Goal: Information Seeking & Learning: Check status

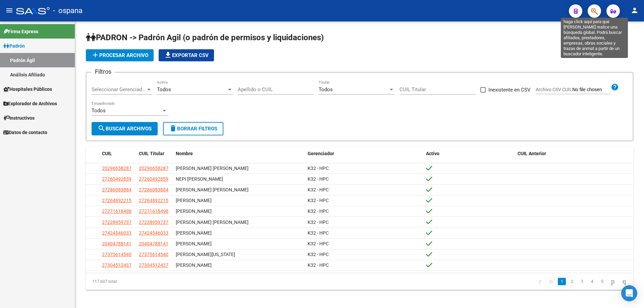
click at [594, 15] on icon "button" at bounding box center [594, 11] width 7 height 8
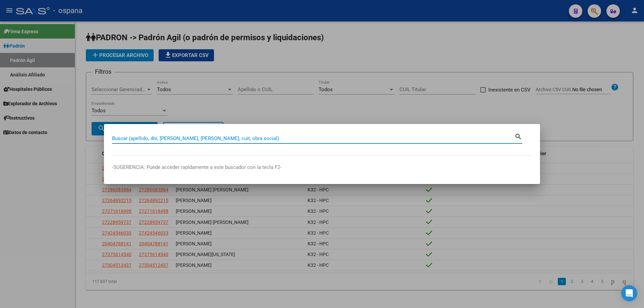
click at [345, 138] on input "Buscar (apellido, dni, [PERSON_NAME], [PERSON_NAME], cuit, obra social)" at bounding box center [313, 138] width 402 height 6
click at [204, 136] on input "Buscar (apellido, dni, [PERSON_NAME], [PERSON_NAME], cuit, obra social)" at bounding box center [313, 138] width 402 height 6
click at [225, 142] on div "Buscar (apellido, dni, [PERSON_NAME], [PERSON_NAME], cuit, obra social)" at bounding box center [313, 138] width 402 height 10
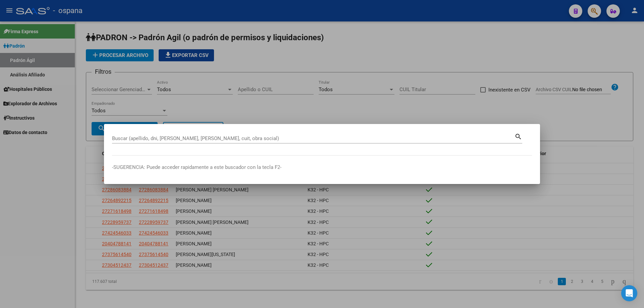
click at [258, 126] on mat-dialog-container "Buscar (apellido, dni, [PERSON_NAME], nro traspaso, cuit, obra social) search -…" at bounding box center [322, 154] width 436 height 60
click at [262, 135] on input "Buscar (apellido, dni, [PERSON_NAME], [PERSON_NAME], cuit, obra social)" at bounding box center [313, 138] width 402 height 6
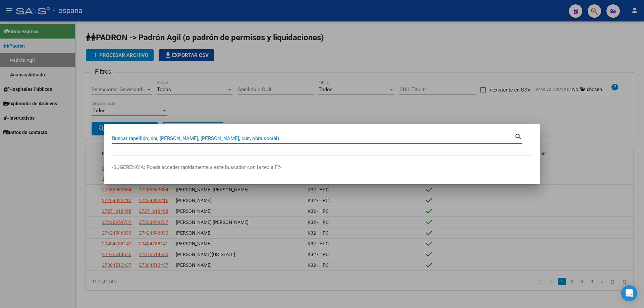
paste input "93764379"
type input "93764379"
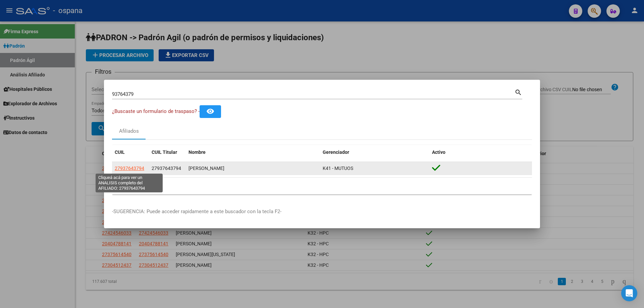
click at [131, 169] on span "27937643794" at bounding box center [130, 168] width 30 height 5
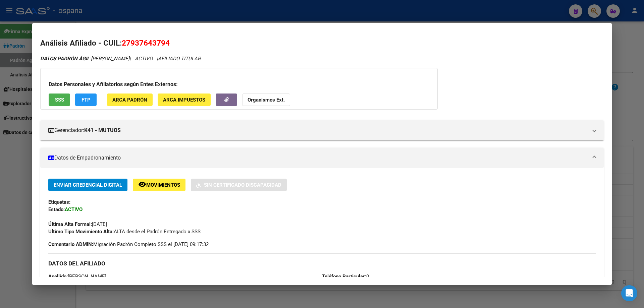
click at [644, 162] on div at bounding box center [322, 154] width 644 height 308
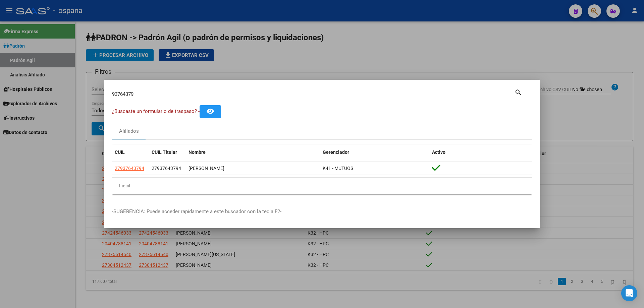
click at [142, 93] on input "93764379" at bounding box center [313, 94] width 402 height 6
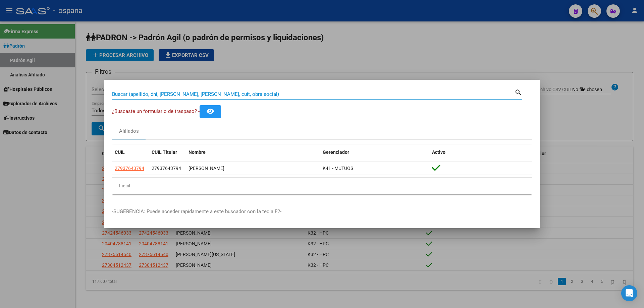
paste input "93319086"
type input "93319086"
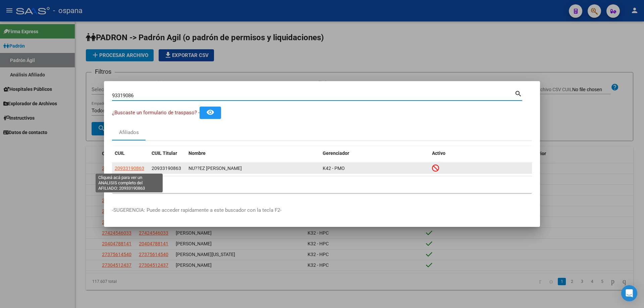
click at [140, 169] on span "20933190863" at bounding box center [130, 168] width 30 height 5
type textarea "20933190863"
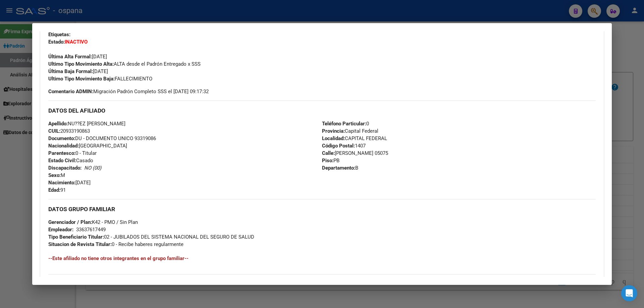
scroll to position [134, 0]
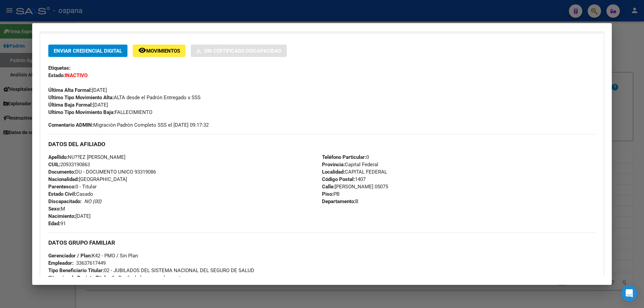
click at [644, 125] on div at bounding box center [322, 154] width 644 height 308
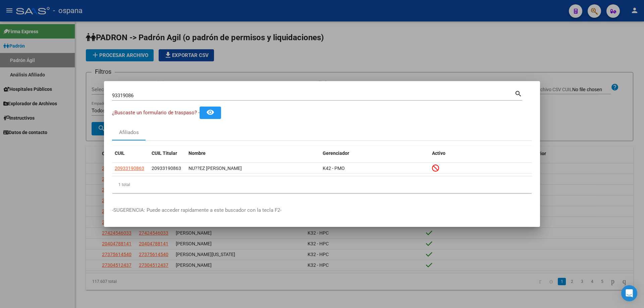
click at [214, 92] on div "93319086 Buscar (apellido, dni, cuil, [PERSON_NAME], cuit, obra social)" at bounding box center [313, 96] width 402 height 10
click at [214, 93] on input "93319086" at bounding box center [313, 96] width 402 height 6
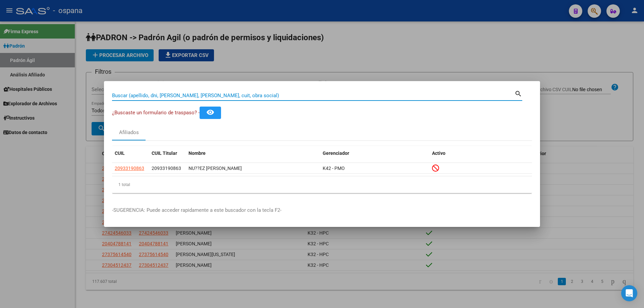
paste input "93219289"
type input "93219289"
click at [518, 94] on mat-icon "search" at bounding box center [518, 93] width 8 height 8
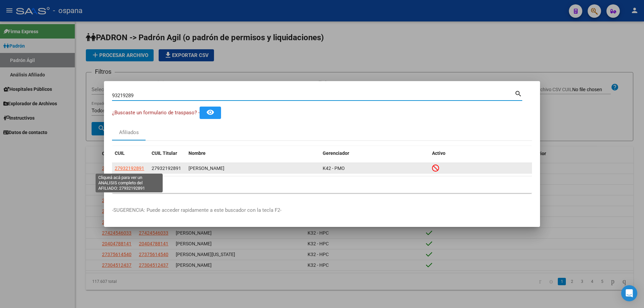
click at [128, 168] on span "27932192891" at bounding box center [130, 168] width 30 height 5
type textarea "27932192891"
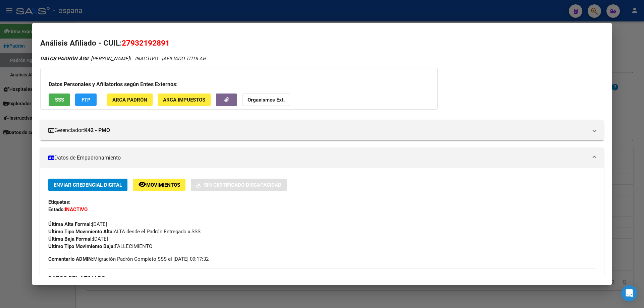
scroll to position [34, 0]
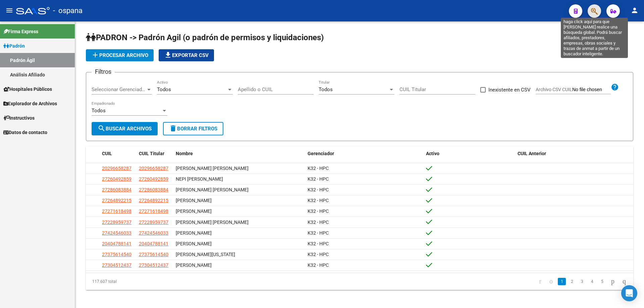
click at [595, 12] on icon "button" at bounding box center [594, 11] width 7 height 8
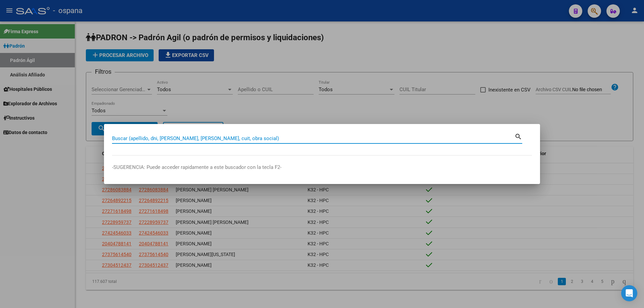
paste input "93419220"
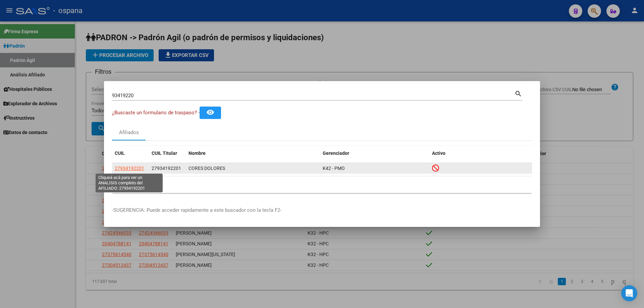
click at [139, 168] on span "27934192201" at bounding box center [130, 168] width 30 height 5
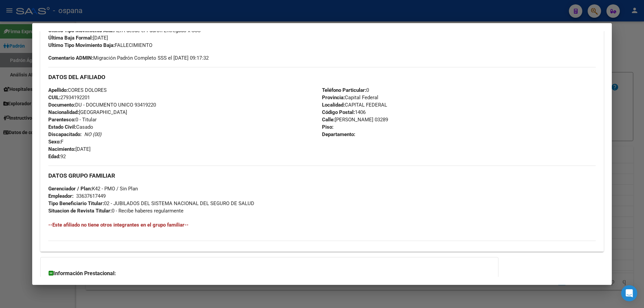
scroll to position [264, 0]
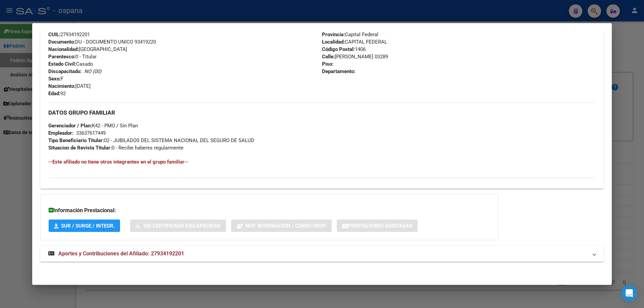
click at [644, 113] on div at bounding box center [322, 154] width 644 height 308
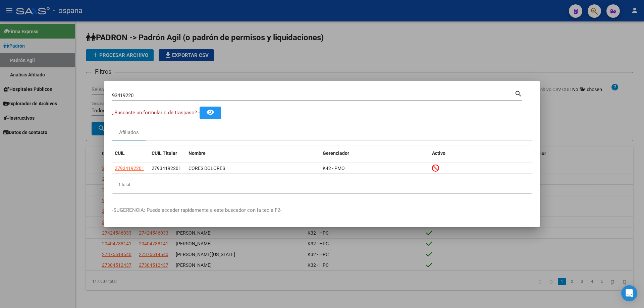
drag, startPoint x: 140, startPoint y: 98, endPoint x: 72, endPoint y: 93, distance: 68.0
click at [72, 93] on div "93419220 Buscar (apellido, dni, cuil, nro traspaso, cuit, obra social) search ¿…" at bounding box center [322, 154] width 644 height 308
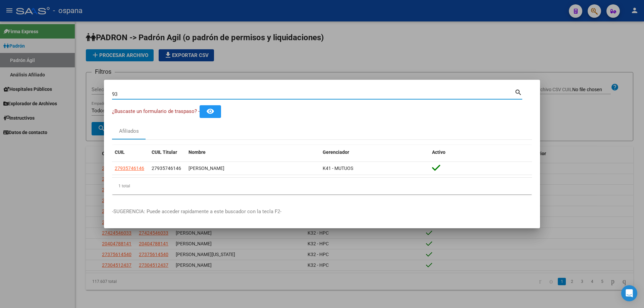
type input "9"
paste input "3676705"
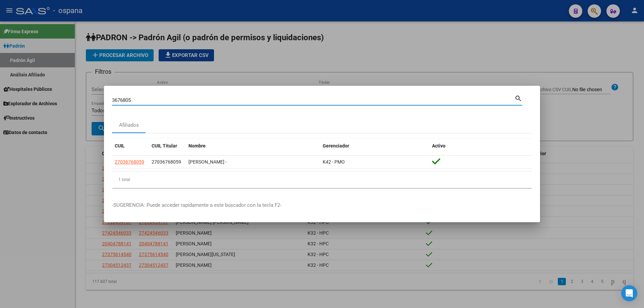
click at [148, 99] on input "3676805" at bounding box center [313, 100] width 402 height 6
drag, startPoint x: 140, startPoint y: 100, endPoint x: 98, endPoint y: 103, distance: 42.4
click at [98, 103] on div "3040413 Buscar (apellido, dni, cuil, nro traspaso, cuit, obra social) search Af…" at bounding box center [322, 154] width 644 height 308
type input "93405208"
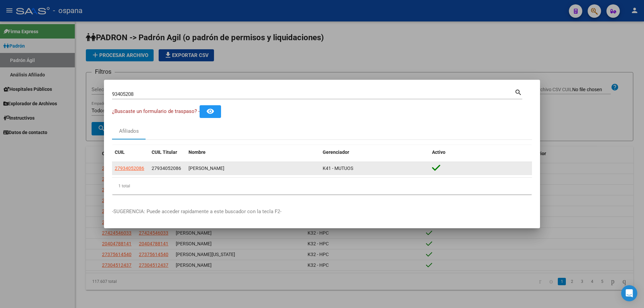
click at [238, 168] on div "CARBALLO ALVAREZ OLGA" at bounding box center [252, 169] width 129 height 8
drag, startPoint x: 184, startPoint y: 166, endPoint x: 368, endPoint y: 164, distance: 183.1
click at [368, 164] on div "27934052086 27934052086 CARBALLO ALVAREZ OLGA K41 - MUTUOS" at bounding box center [322, 168] width 420 height 13
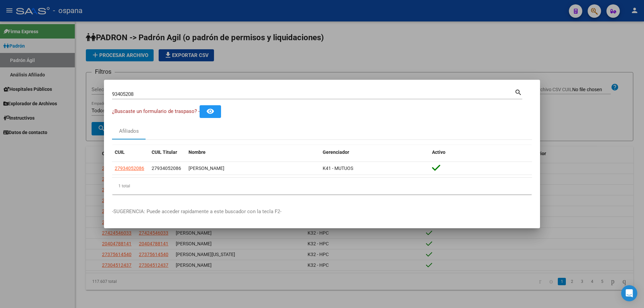
click at [174, 92] on input "93405208" at bounding box center [313, 94] width 402 height 6
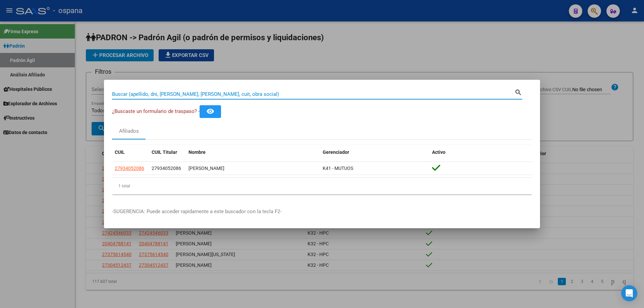
paste input "93606237"
click at [148, 91] on input "93606237" at bounding box center [313, 94] width 402 height 6
drag, startPoint x: 145, startPoint y: 95, endPoint x: 98, endPoint y: 95, distance: 46.9
click at [98, 95] on div "93606237 Buscar (apellido, dni, cuil, nro traspaso, cuit, obra social) search ¿…" at bounding box center [322, 154] width 644 height 308
type input "93251977"
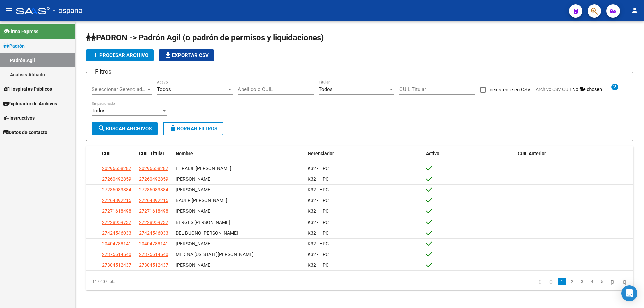
click at [598, 15] on button "button" at bounding box center [594, 10] width 13 height 13
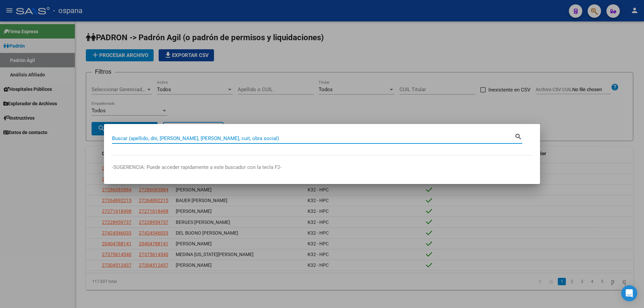
paste input "93251977"
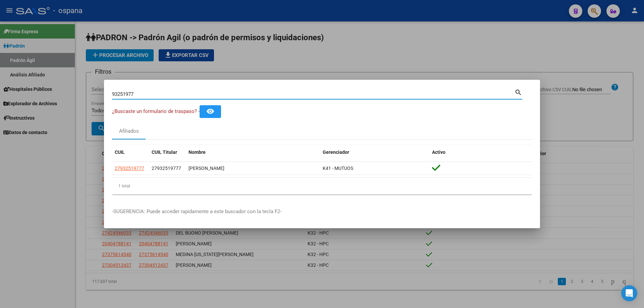
click at [156, 96] on input "93251977" at bounding box center [313, 94] width 402 height 6
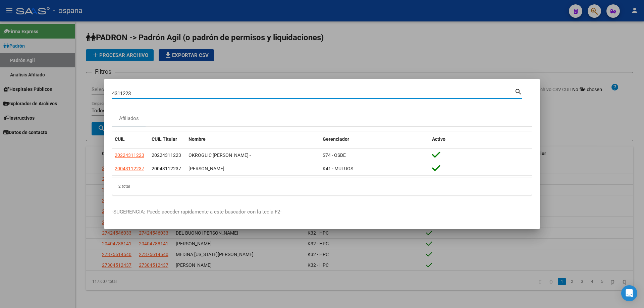
click at [184, 95] on input "4311223" at bounding box center [313, 94] width 402 height 6
type input "93285377"
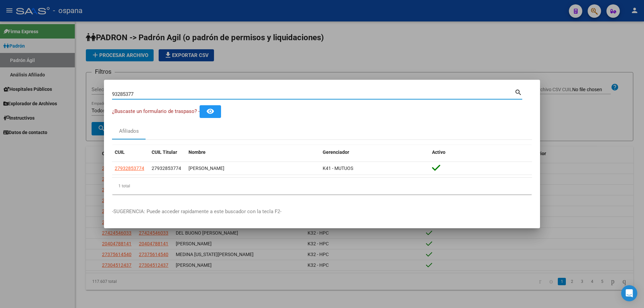
click at [251, 130] on div "Afiliados" at bounding box center [322, 131] width 420 height 16
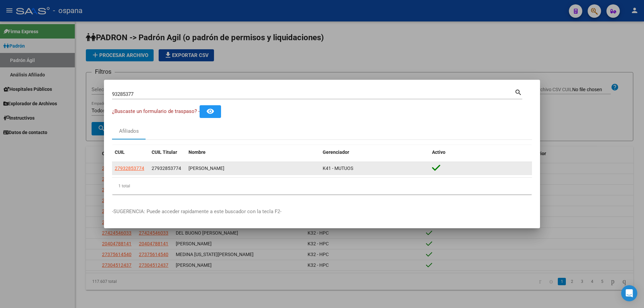
click at [120, 165] on app-link-go-to "27932853774" at bounding box center [130, 169] width 30 height 8
click at [126, 169] on span "27932853774" at bounding box center [130, 168] width 30 height 5
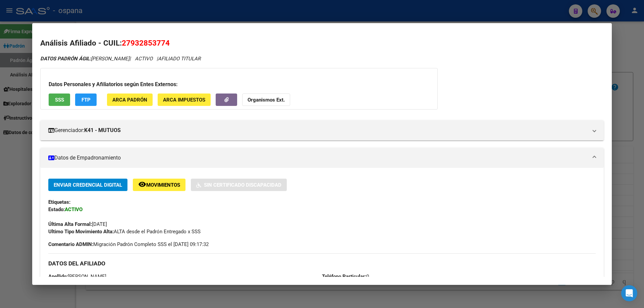
click at [62, 95] on button "SSS" at bounding box center [59, 100] width 21 height 12
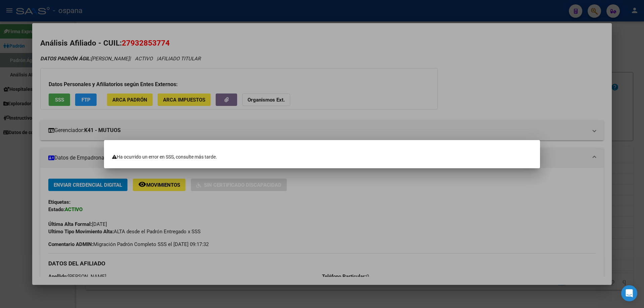
click at [144, 106] on div at bounding box center [322, 154] width 644 height 308
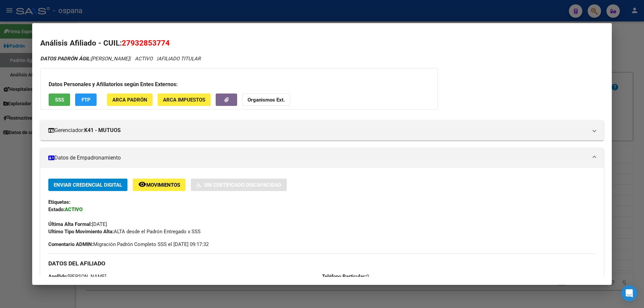
click at [644, 141] on div at bounding box center [322, 154] width 644 height 308
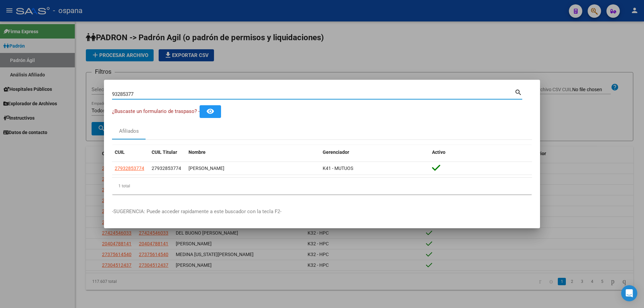
click at [172, 93] on input "93285377" at bounding box center [313, 94] width 402 height 6
